Goal: Information Seeking & Learning: Find specific fact

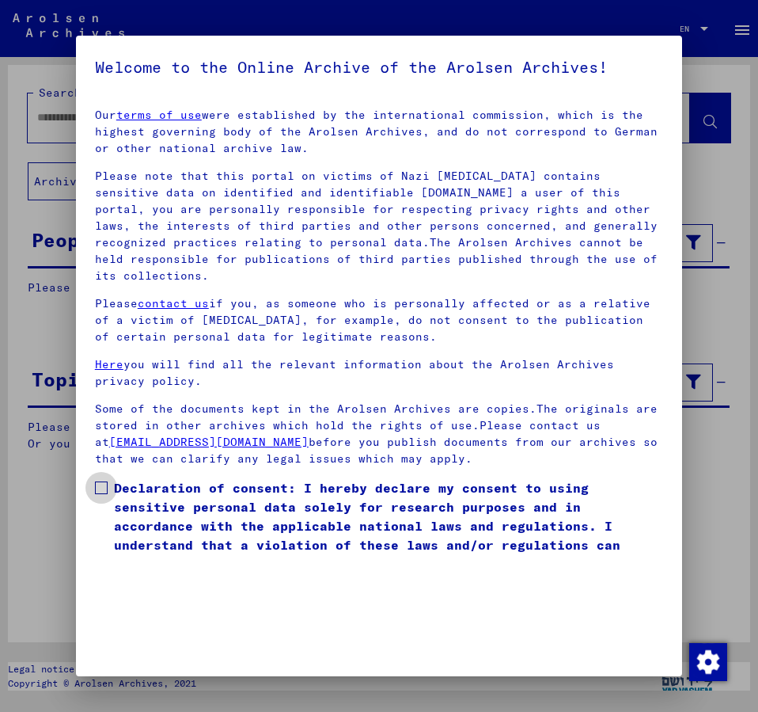
click at [101, 481] on span at bounding box center [101, 487] width 13 height 13
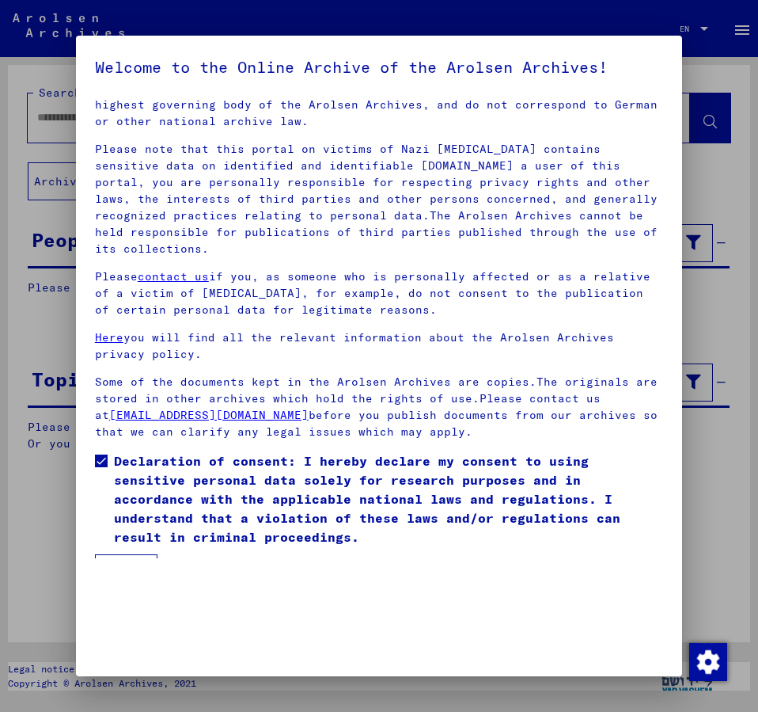
scroll to position [44, 0]
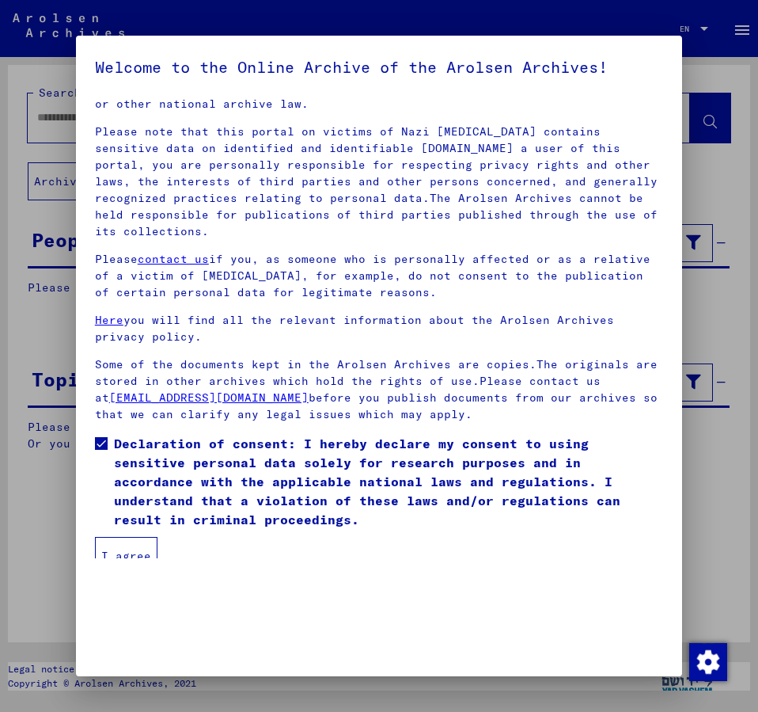
click at [139, 539] on button "I agree" at bounding box center [126, 556] width 63 height 38
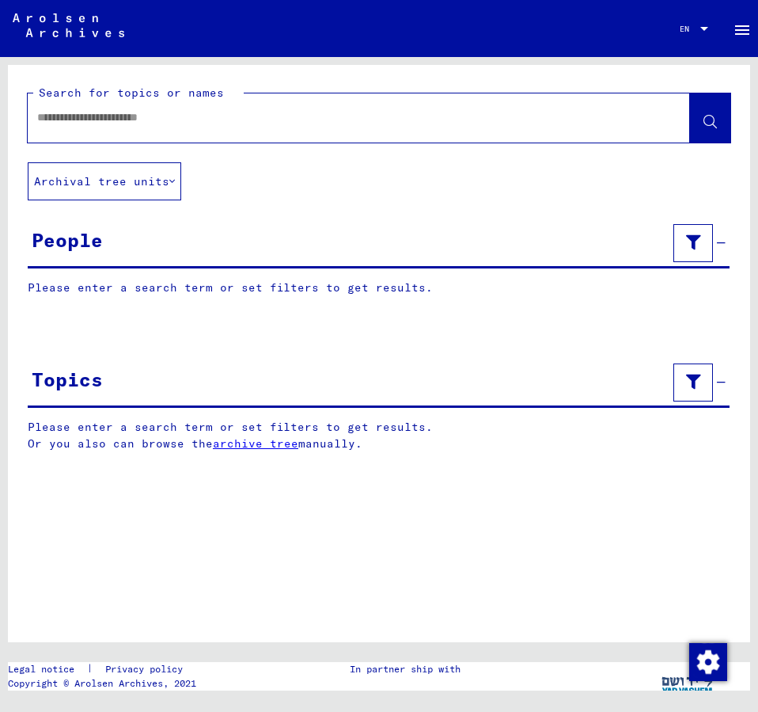
click at [74, 122] on input "text" at bounding box center [344, 117] width 615 height 17
type input "**********"
click at [705, 121] on icon at bounding box center [710, 122] width 13 height 13
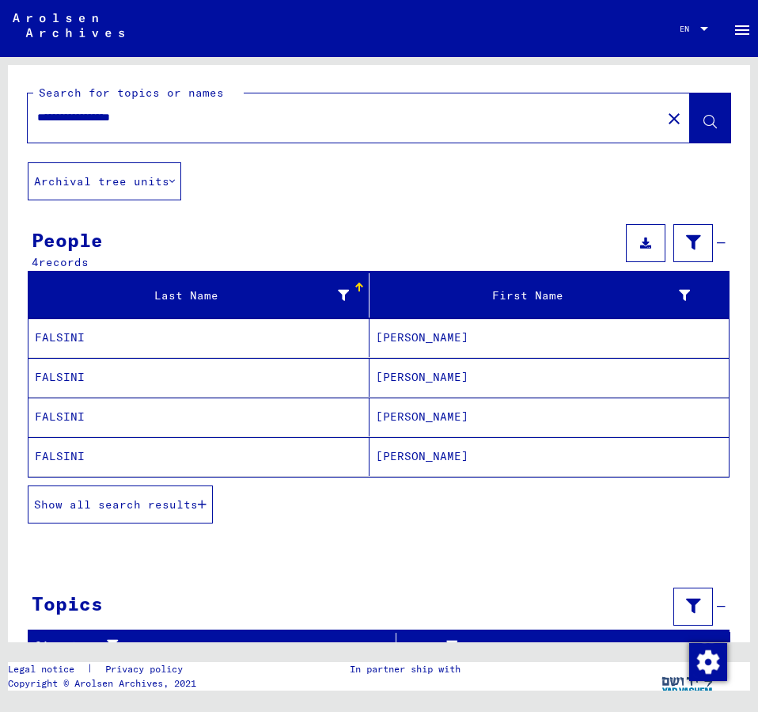
click at [415, 340] on mat-cell "[PERSON_NAME]" at bounding box center [549, 337] width 359 height 39
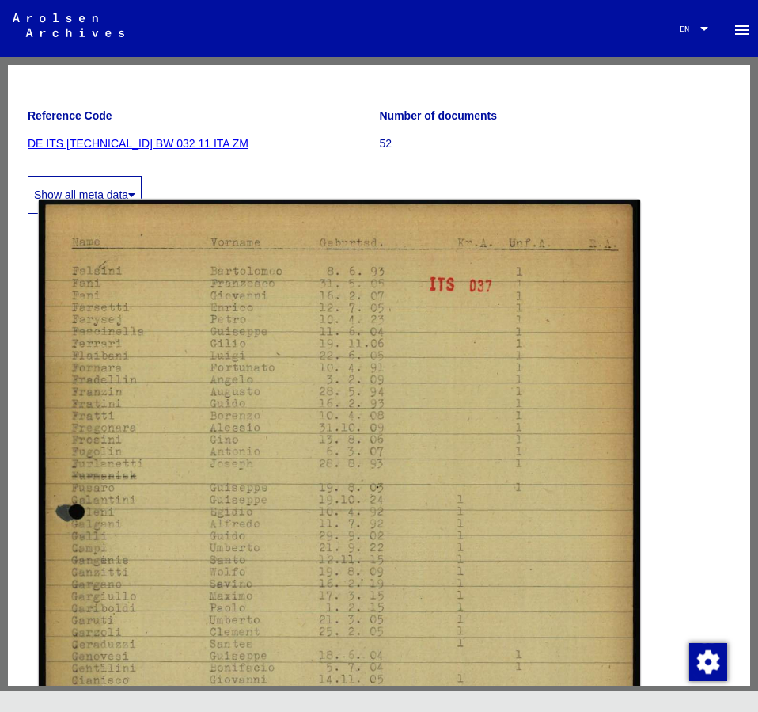
scroll to position [256, 0]
